Goal: Use online tool/utility: Use online tool/utility

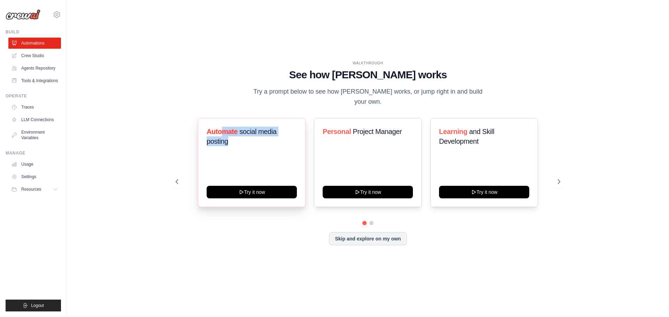
drag, startPoint x: 222, startPoint y: 127, endPoint x: 283, endPoint y: 137, distance: 62.1
click at [283, 137] on h3 "Automate social media posting" at bounding box center [251, 137] width 90 height 20
click at [280, 147] on div "Automate social media posting Try it now" at bounding box center [252, 162] width 108 height 89
drag, startPoint x: 340, startPoint y: 128, endPoint x: 423, endPoint y: 128, distance: 82.5
click at [423, 128] on div "Automate social media posting Try it now Personal Project Manager Try it now Le…" at bounding box center [368, 162] width 384 height 89
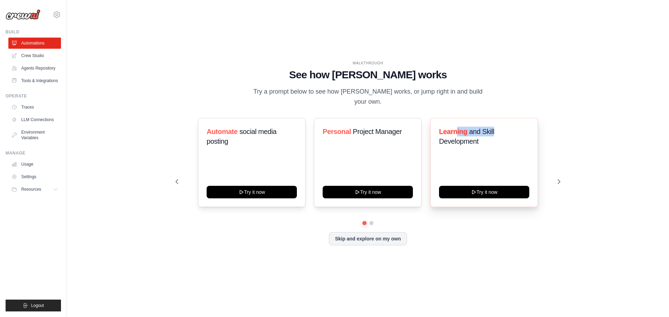
drag, startPoint x: 457, startPoint y: 127, endPoint x: 513, endPoint y: 131, distance: 55.8
click at [513, 131] on h3 "Learning and Skill Development" at bounding box center [484, 137] width 90 height 20
click at [481, 138] on h3 "Learning and Skill Development" at bounding box center [484, 137] width 90 height 20
drag, startPoint x: 341, startPoint y: 126, endPoint x: 395, endPoint y: 126, distance: 54.0
click at [395, 127] on h3 "Personal Project Manager" at bounding box center [367, 132] width 90 height 10
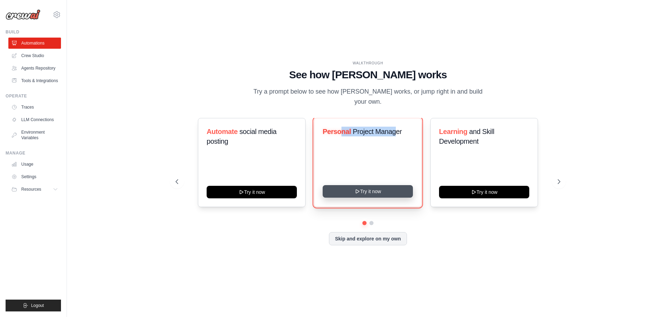
click at [381, 185] on button "Try it now" at bounding box center [367, 191] width 90 height 13
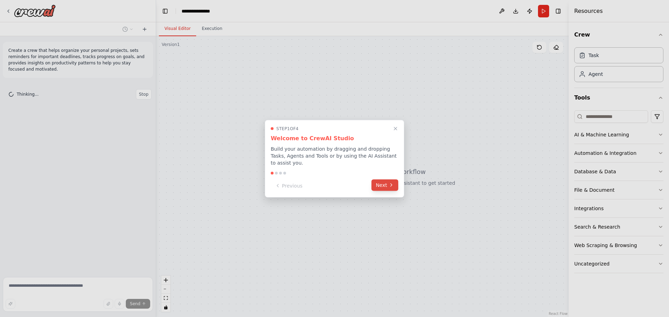
click at [392, 187] on button "Next" at bounding box center [384, 184] width 27 height 11
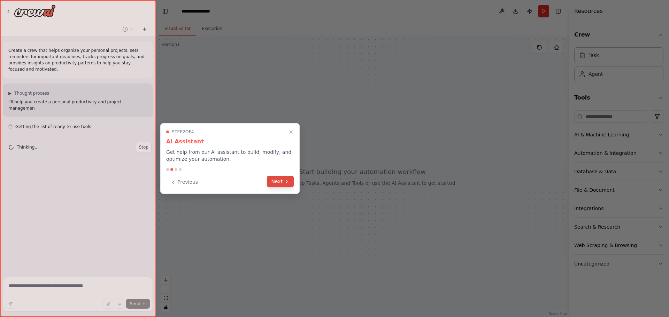
click at [282, 187] on button "Next" at bounding box center [280, 181] width 27 height 11
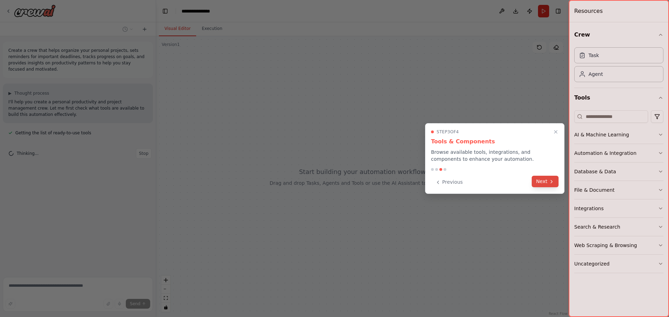
click at [553, 186] on button "Next" at bounding box center [544, 181] width 27 height 11
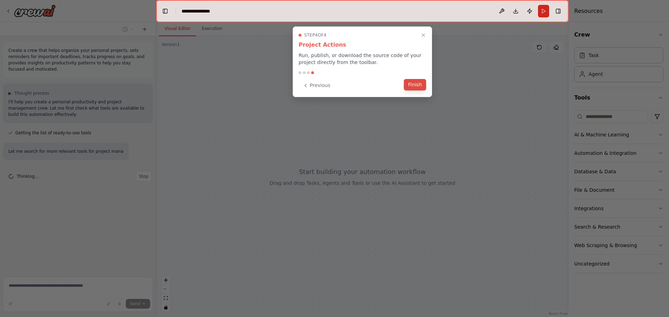
click at [414, 86] on button "Finish" at bounding box center [415, 84] width 22 height 11
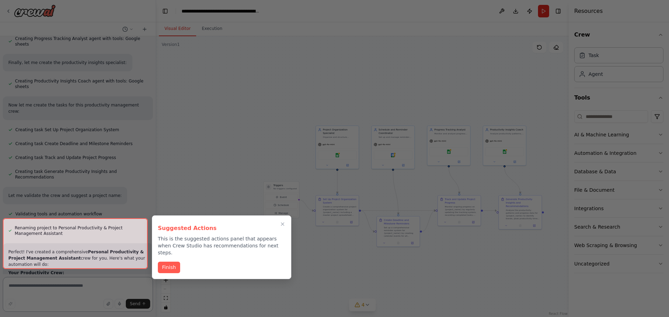
scroll to position [749, 0]
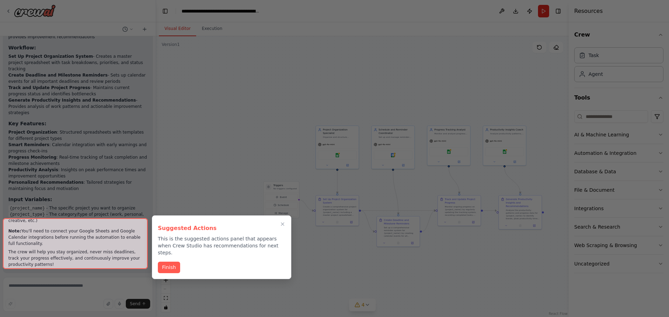
click at [176, 262] on button "Finish" at bounding box center [169, 267] width 22 height 11
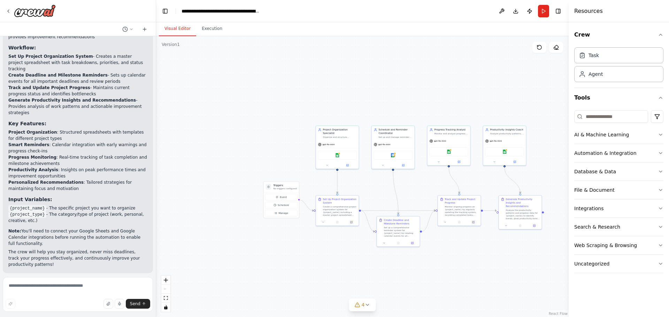
click at [67, 316] on span "Run Automation" at bounding box center [81, 319] width 34 height 6
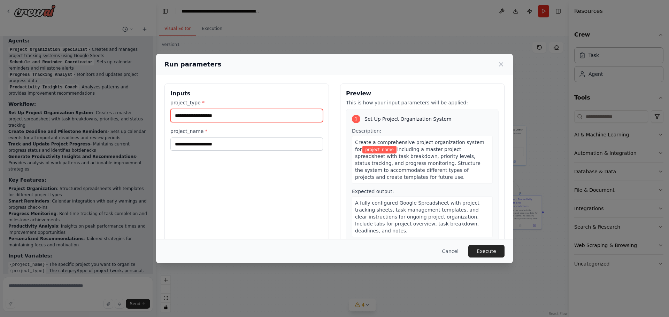
click at [218, 114] on input "project_type *" at bounding box center [246, 115] width 153 height 13
drag, startPoint x: 229, startPoint y: 116, endPoint x: 115, endPoint y: 119, distance: 114.2
click at [115, 119] on div "Run parameters Inputs project_type * project_name * Preview This is how your in…" at bounding box center [334, 158] width 669 height 317
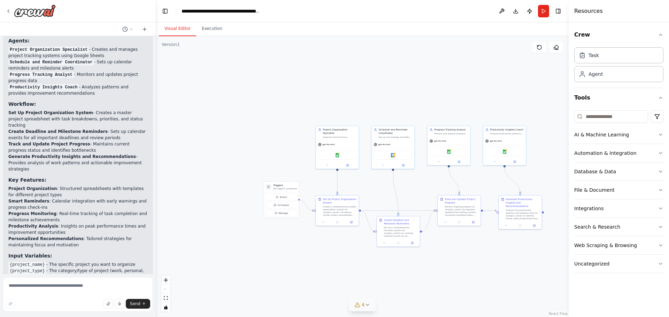
click at [361, 306] on span "4" at bounding box center [362, 305] width 3 height 7
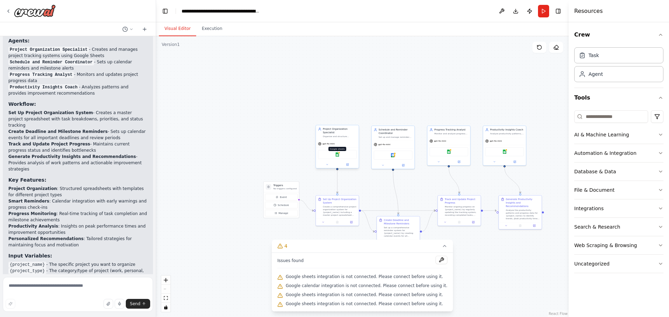
click at [337, 153] on img at bounding box center [337, 155] width 4 height 4
